Goal: Task Accomplishment & Management: Complete application form

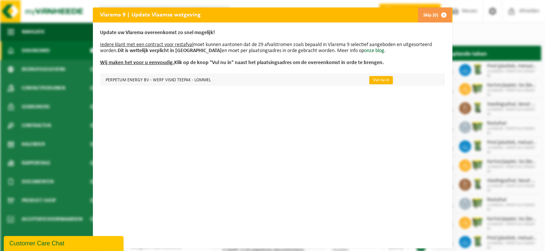
click at [370, 78] on link "Vul nu in" at bounding box center [382, 80] width 24 height 8
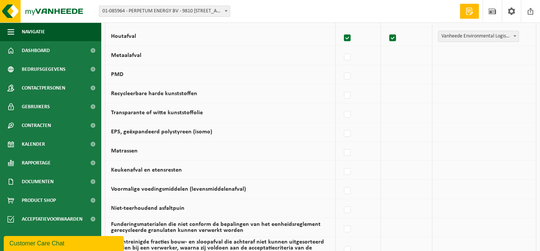
scroll to position [399, 0]
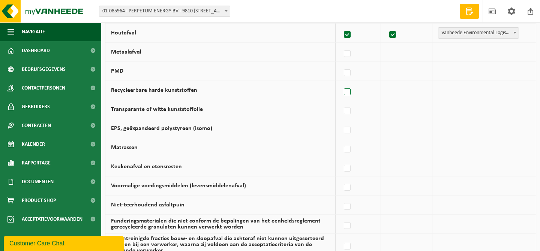
click at [349, 90] on label at bounding box center [347, 92] width 10 height 11
click at [341, 83] on input "Recycleerbare harde kunststoffen" at bounding box center [341, 82] width 0 height 0
checkbox input "true"
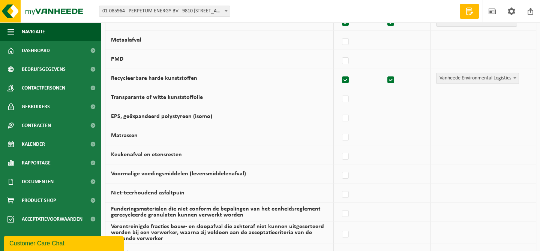
scroll to position [411, 0]
click at [346, 97] on label at bounding box center [345, 99] width 10 height 11
click at [339, 90] on input "Transparante of witte kunststoffolie" at bounding box center [339, 90] width 0 height 0
checkbox input "true"
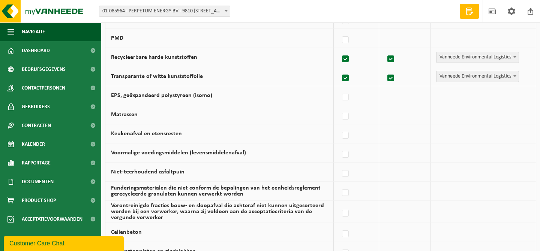
scroll to position [432, 0]
click at [346, 97] on label at bounding box center [345, 96] width 10 height 11
click at [339, 88] on input "EPS, geëxpandeerd polystyreen (isomo)" at bounding box center [339, 87] width 0 height 0
checkbox input "true"
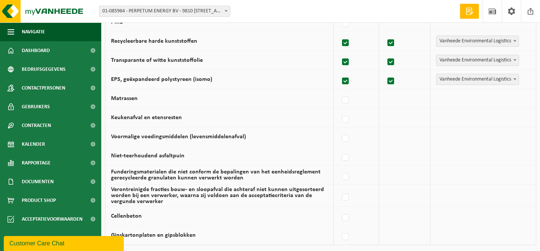
scroll to position [536, 0]
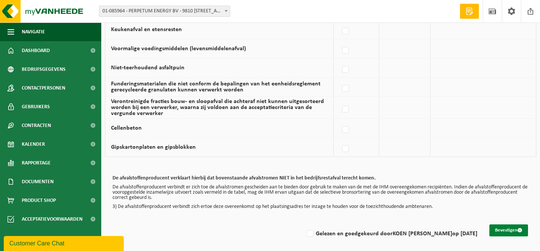
click at [507, 226] on button "Bevestigen" at bounding box center [508, 230] width 39 height 12
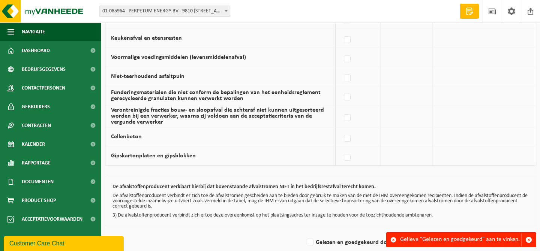
scroll to position [536, 0]
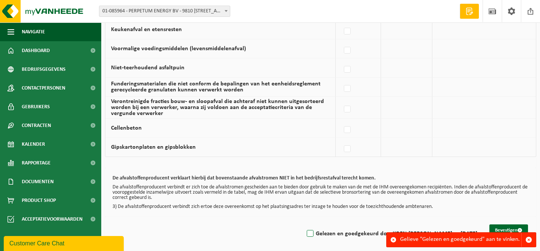
click at [319, 231] on label "Gelezen en goedgekeurd door KOEN DE VLIEGER op 09/09/25" at bounding box center [391, 233] width 172 height 11
click at [304, 224] on input "Gelezen en goedgekeurd door KOEN DE VLIEGER op 09/09/25" at bounding box center [304, 224] width 0 height 0
checkbox input "true"
click at [503, 225] on button "Bevestigen" at bounding box center [508, 230] width 39 height 12
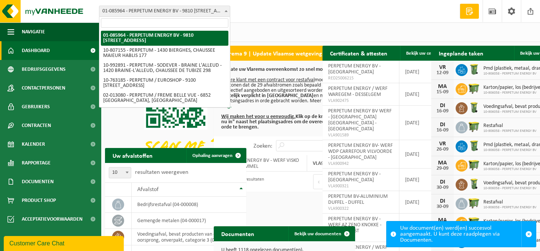
click at [227, 12] on span at bounding box center [225, 11] width 7 height 10
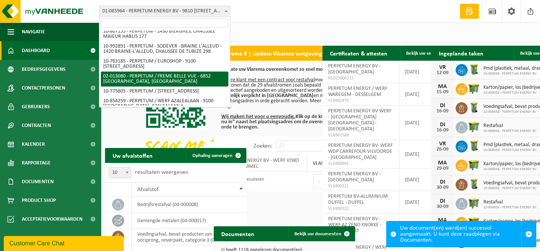
scroll to position [12, 0]
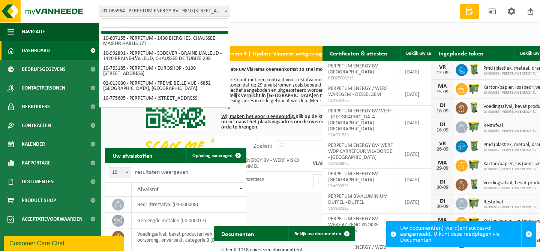
click at [174, 24] on input "search" at bounding box center [164, 22] width 127 height 9
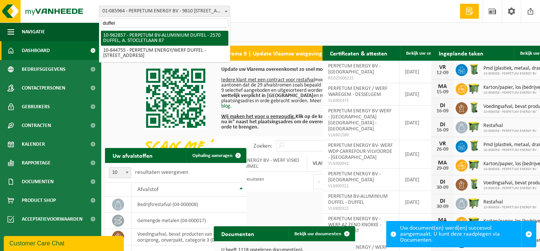
type input "duffel"
select select "150791"
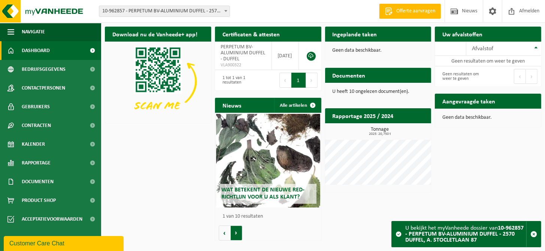
click at [237, 234] on button "Volgende" at bounding box center [237, 233] width 12 height 15
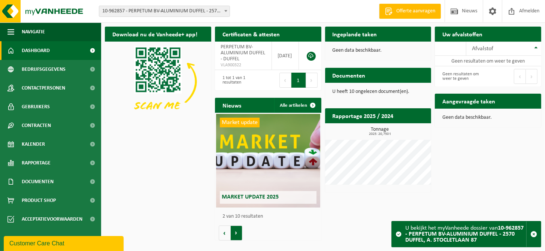
click at [237, 234] on button "Volgende" at bounding box center [237, 233] width 12 height 15
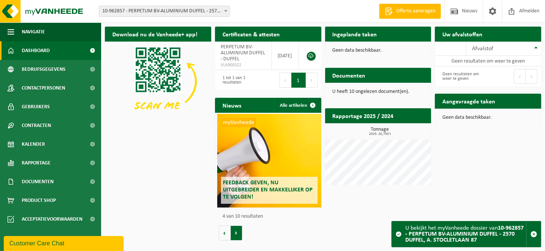
scroll to position [0, 319]
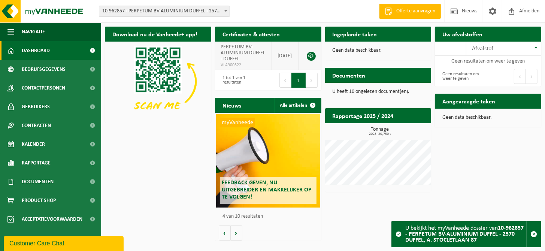
click at [233, 64] on span "VLA900322" at bounding box center [244, 65] width 46 height 6
click at [312, 56] on link at bounding box center [311, 56] width 9 height 9
click at [538, 47] on th "Afvalstof" at bounding box center [504, 49] width 75 height 14
click at [505, 47] on div "Afvalstof" at bounding box center [502, 49] width 60 height 6
click at [40, 165] on span "Rapportage" at bounding box center [36, 163] width 29 height 19
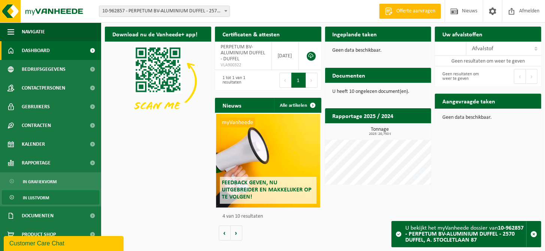
click at [37, 199] on span "In lijstvorm" at bounding box center [36, 198] width 26 height 14
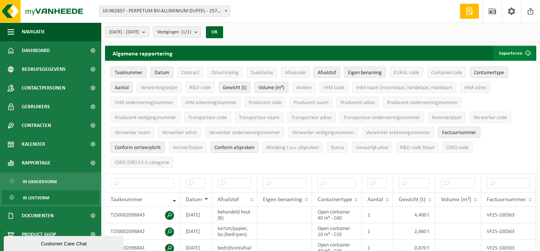
click at [526, 53] on span "submit" at bounding box center [527, 53] width 15 height 15
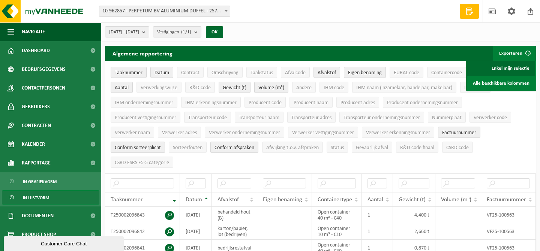
click at [512, 70] on link "Enkel mijn selectie" at bounding box center [501, 68] width 68 height 15
click at [149, 31] on b "submit" at bounding box center [145, 32] width 7 height 10
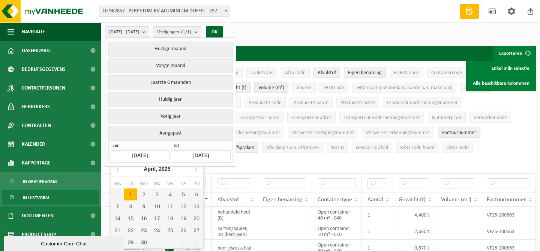
click at [156, 151] on input "2025-04-01" at bounding box center [140, 155] width 58 height 10
click at [118, 169] on icon at bounding box center [118, 169] width 12 height 12
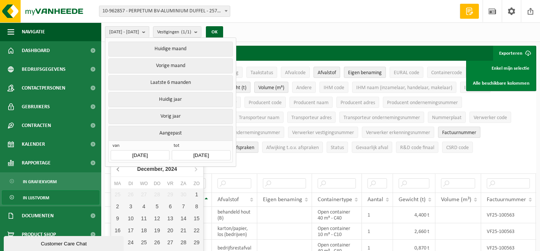
click at [118, 169] on icon at bounding box center [118, 169] width 12 height 12
click at [130, 193] on div "1" at bounding box center [130, 194] width 13 height 12
type input "2024-10-01"
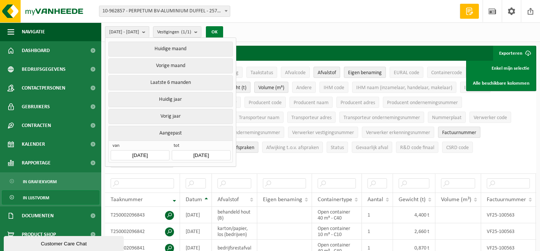
click at [223, 31] on button "OK" at bounding box center [214, 32] width 17 height 12
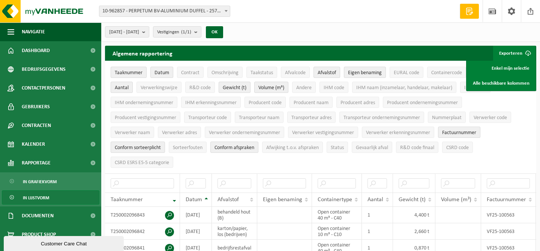
click at [527, 52] on span "submit" at bounding box center [527, 53] width 15 height 15
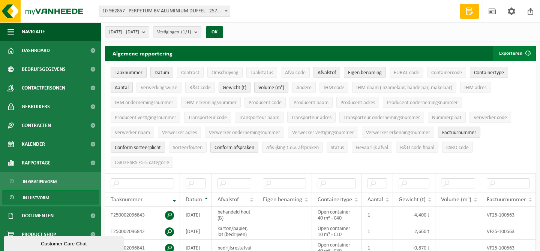
click at [527, 54] on span "submit" at bounding box center [527, 53] width 15 height 15
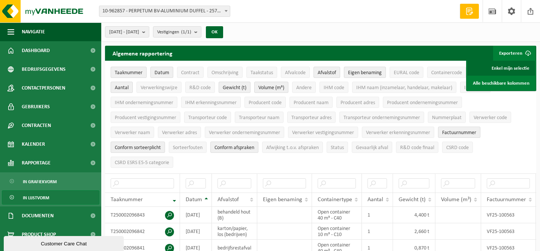
click at [516, 67] on link "Enkel mijn selectie" at bounding box center [501, 68] width 68 height 15
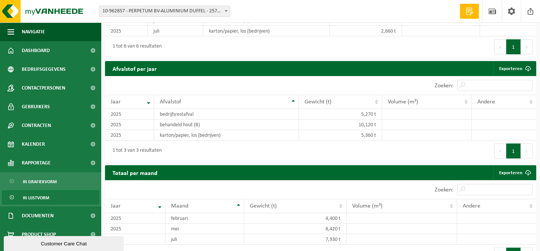
scroll to position [521, 0]
